Goal: Transaction & Acquisition: Purchase product/service

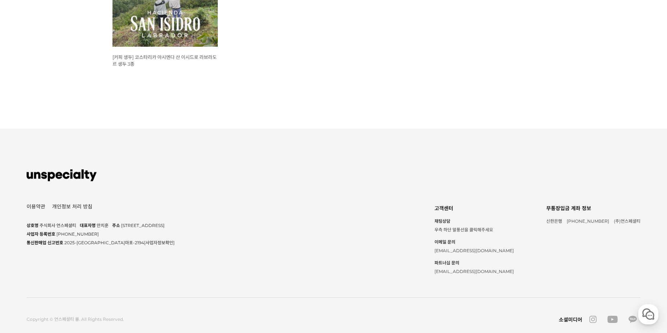
scroll to position [539, 0]
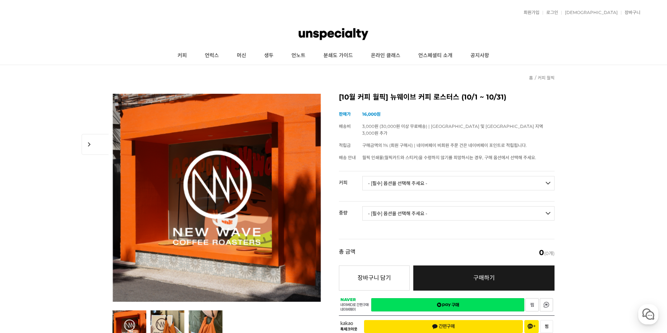
click at [358, 31] on img at bounding box center [333, 34] width 70 height 22
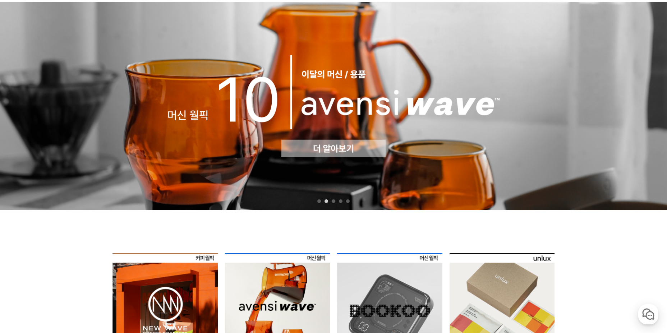
scroll to position [180, 0]
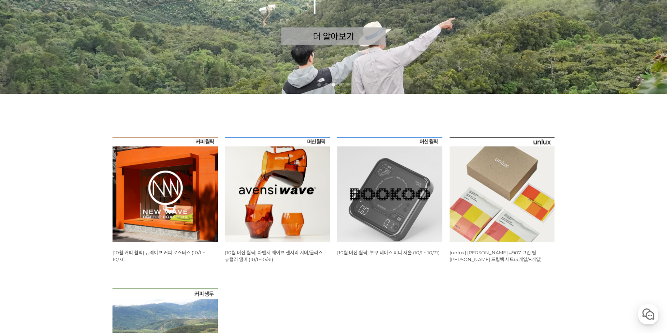
click at [181, 185] on img at bounding box center [164, 189] width 105 height 105
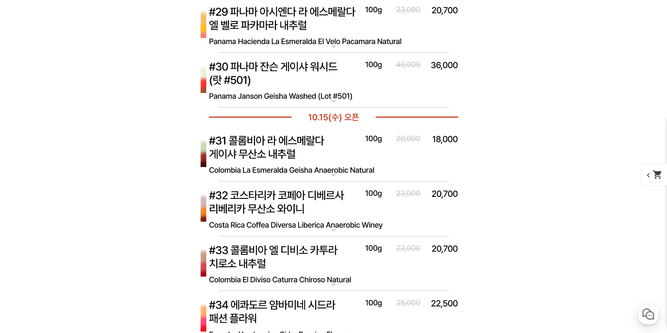
scroll to position [3663, 0]
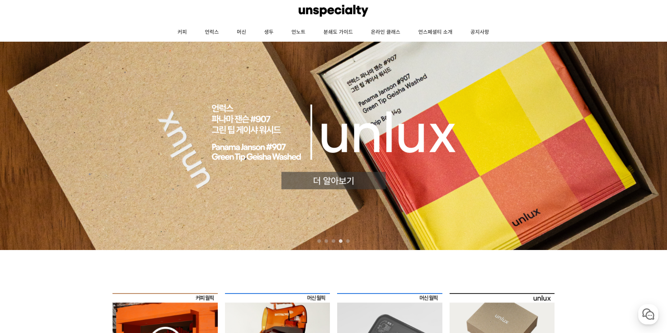
scroll to position [36, 0]
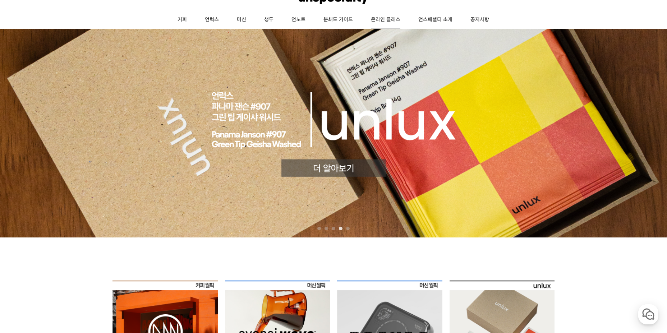
click at [379, 19] on link "온라인 클래스" at bounding box center [385, 20] width 47 height 18
